Goal: Transaction & Acquisition: Purchase product/service

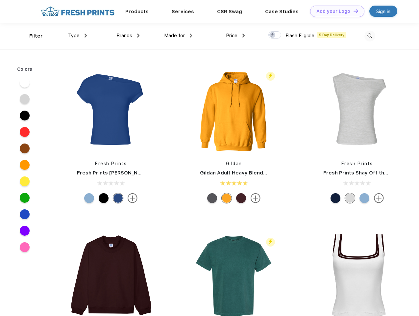
click at [335, 11] on link "Add your Logo Design Tool" at bounding box center [337, 12] width 54 height 12
click at [0, 0] on div "Design Tool" at bounding box center [0, 0] width 0 height 0
click at [353, 11] on link "Add your Logo Design Tool" at bounding box center [337, 12] width 54 height 12
click at [32, 36] on div "Filter" at bounding box center [35, 36] width 13 height 8
click at [78, 36] on span "Type" at bounding box center [74, 36] width 12 height 6
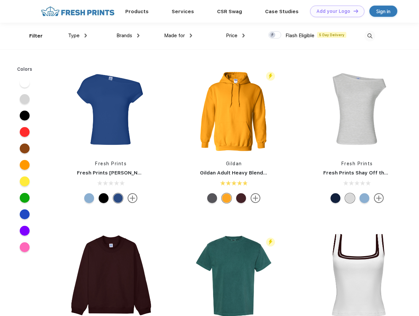
click at [128, 36] on span "Brands" at bounding box center [124, 36] width 16 height 6
click at [178, 36] on span "Made for" at bounding box center [174, 36] width 21 height 6
click at [236, 36] on span "Price" at bounding box center [232, 36] width 12 height 6
click at [275, 35] on div at bounding box center [274, 34] width 13 height 7
click at [273, 35] on input "checkbox" at bounding box center [270, 33] width 4 height 4
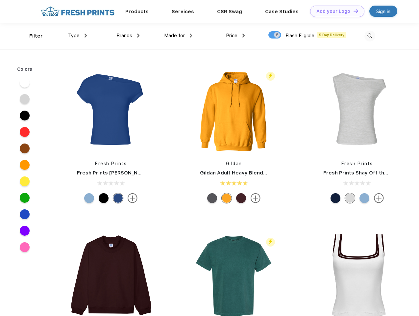
click at [370, 36] on img at bounding box center [370, 36] width 11 height 11
